Goal: Complete application form

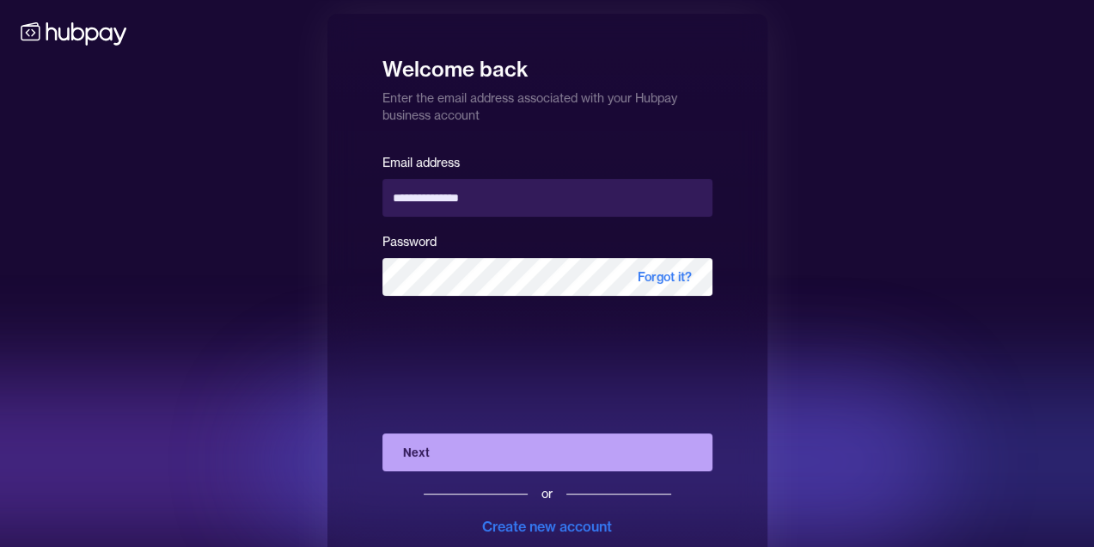
click at [553, 461] on button "Next" at bounding box center [547, 452] width 330 height 38
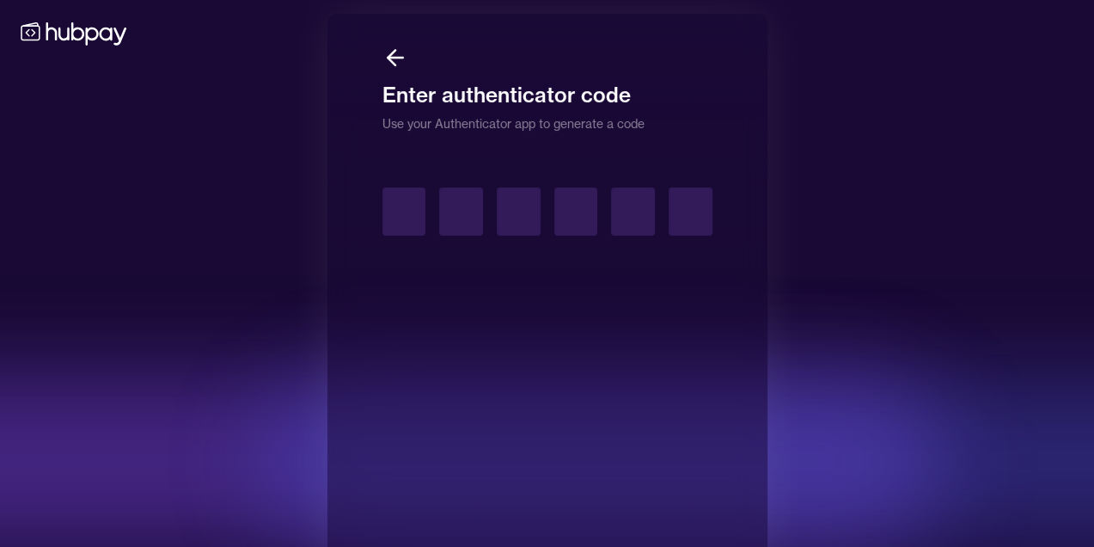
type input "*"
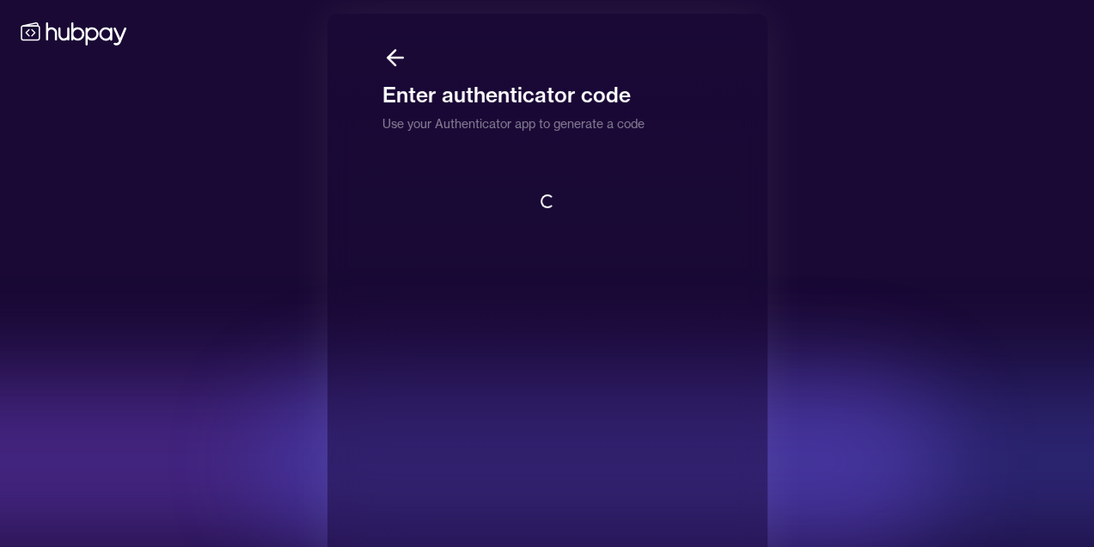
scroll to position [1, 0]
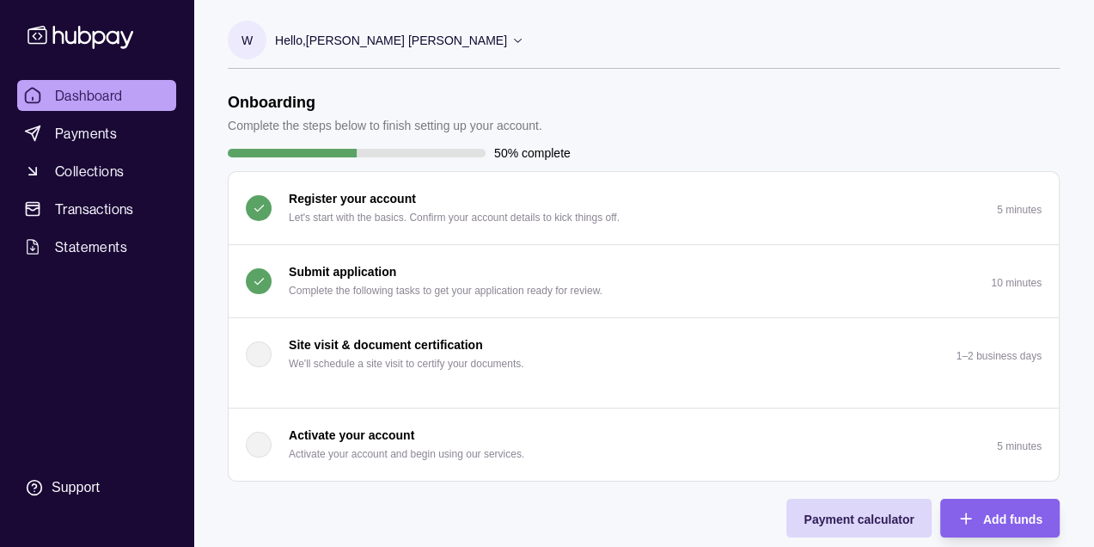
click at [657, 300] on button "Submit application Complete the following tasks to get your application ready f…" at bounding box center [644, 281] width 830 height 72
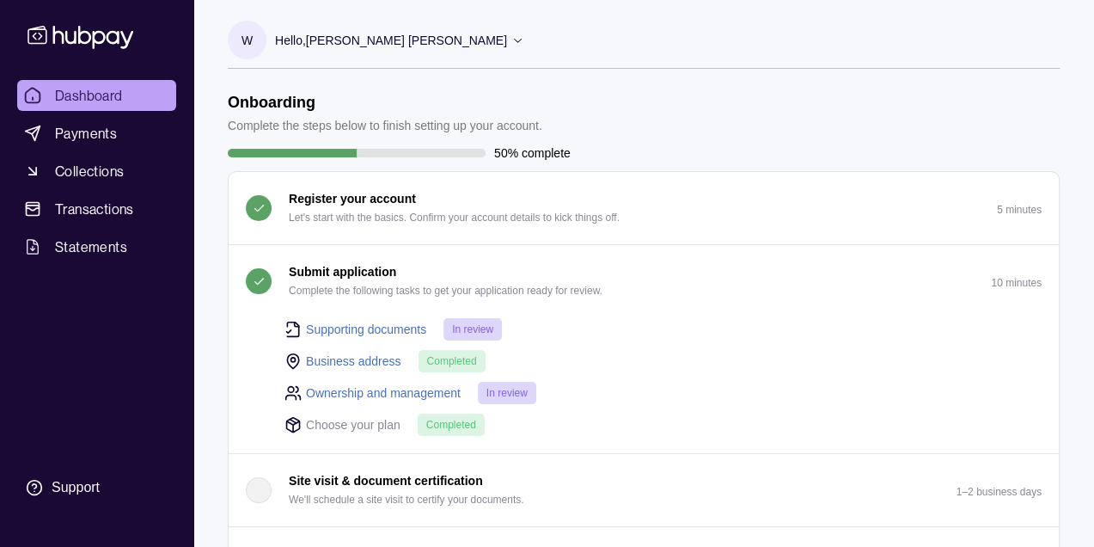
click at [657, 300] on button "Submit application Complete the following tasks to get your application ready f…" at bounding box center [644, 281] width 830 height 72
